Goal: Information Seeking & Learning: Learn about a topic

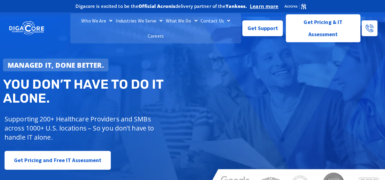
click at [165, 28] on link "Careers" at bounding box center [155, 35] width 19 height 15
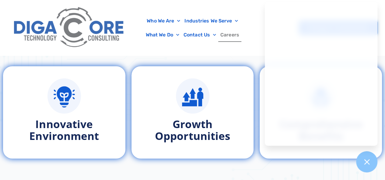
scroll to position [474, 0]
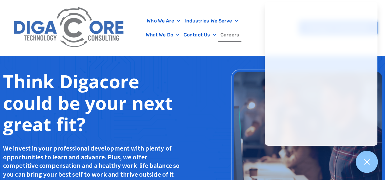
click at [370, 162] on icon at bounding box center [367, 162] width 8 height 8
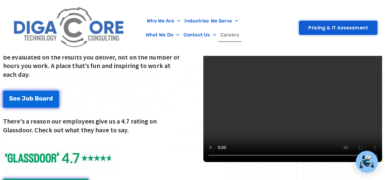
scroll to position [832, 0]
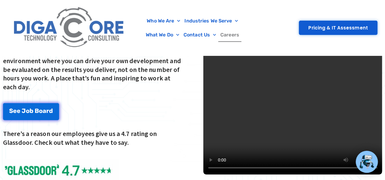
click at [318, 113] on video at bounding box center [292, 85] width 179 height 179
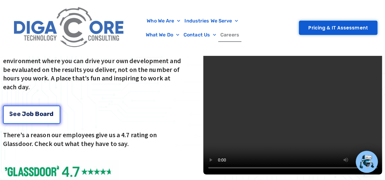
click at [37, 111] on span "B" at bounding box center [37, 114] width 4 height 6
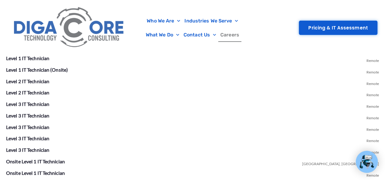
scroll to position [1110, 0]
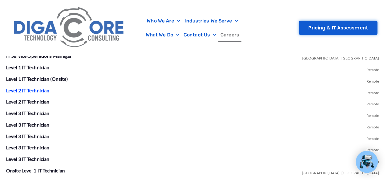
click at [37, 89] on link "Level 2 IT Technician" at bounding box center [27, 91] width 43 height 6
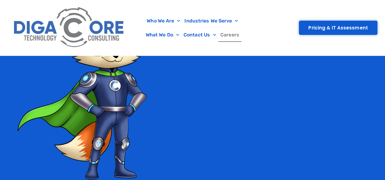
scroll to position [1362, 0]
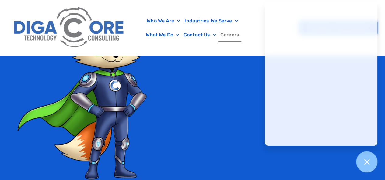
click at [255, 51] on div "Who We Are About Us Our Leadership Testimonials Blog Industries We Serve Health…" at bounding box center [193, 28] width 370 height 56
click at [363, 161] on icon at bounding box center [367, 162] width 8 height 8
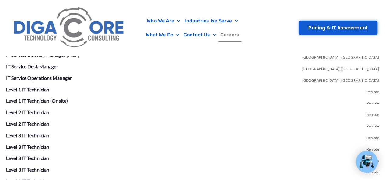
scroll to position [1091, 0]
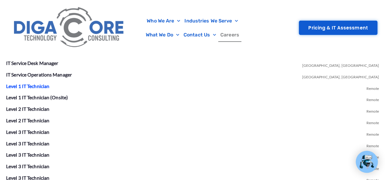
click at [38, 88] on link "Level 1 IT Technician" at bounding box center [27, 86] width 43 height 6
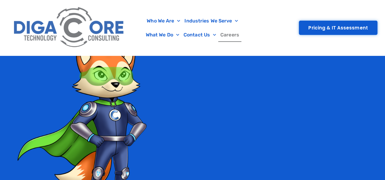
scroll to position [1091, 0]
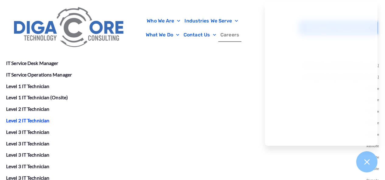
click at [43, 119] on link "Level 2 IT Technician" at bounding box center [27, 121] width 43 height 6
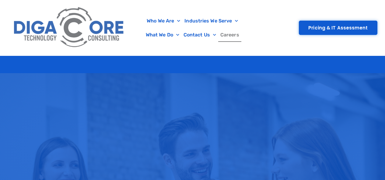
scroll to position [1091, 0]
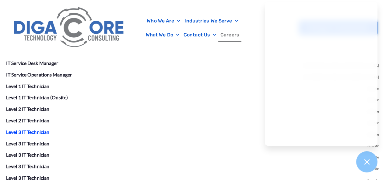
click at [40, 132] on link "Level 3 IT Technician" at bounding box center [27, 132] width 43 height 6
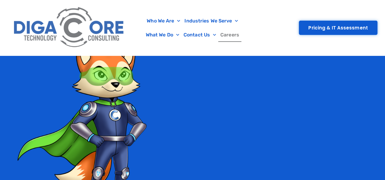
scroll to position [1091, 0]
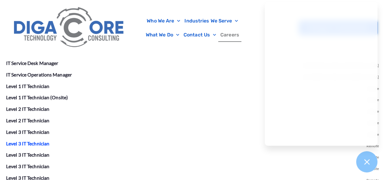
click at [44, 142] on link "Level 3 IT Technician" at bounding box center [27, 144] width 43 height 6
click at [38, 157] on link "Level 3 IT Technician" at bounding box center [27, 155] width 43 height 6
